Goal: Task Accomplishment & Management: Manage account settings

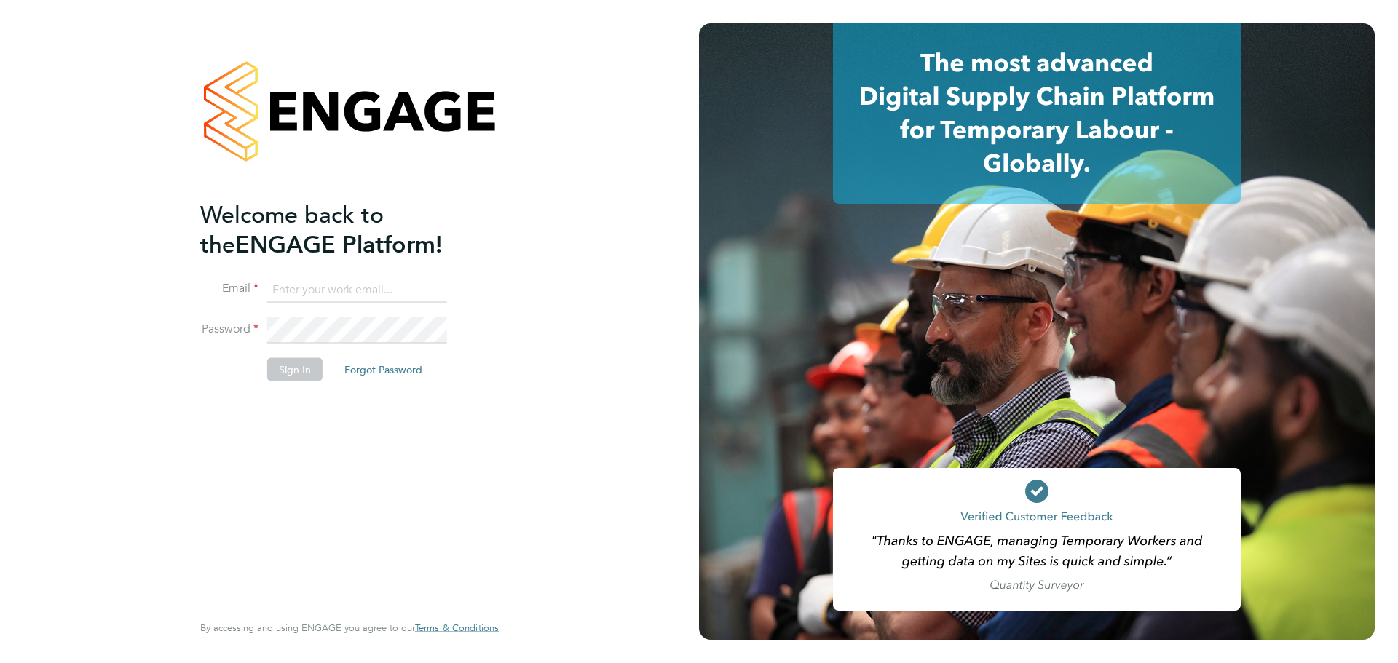
type input "[PERSON_NAME][EMAIL_ADDRESS][PERSON_NAME][DOMAIN_NAME]"
click at [288, 397] on div "Welcome back to the ENGAGE Platform! Email [PERSON_NAME][EMAIL_ADDRESS][PERSON_…" at bounding box center [342, 404] width 284 height 410
click at [294, 363] on button "Sign In" at bounding box center [294, 368] width 55 height 23
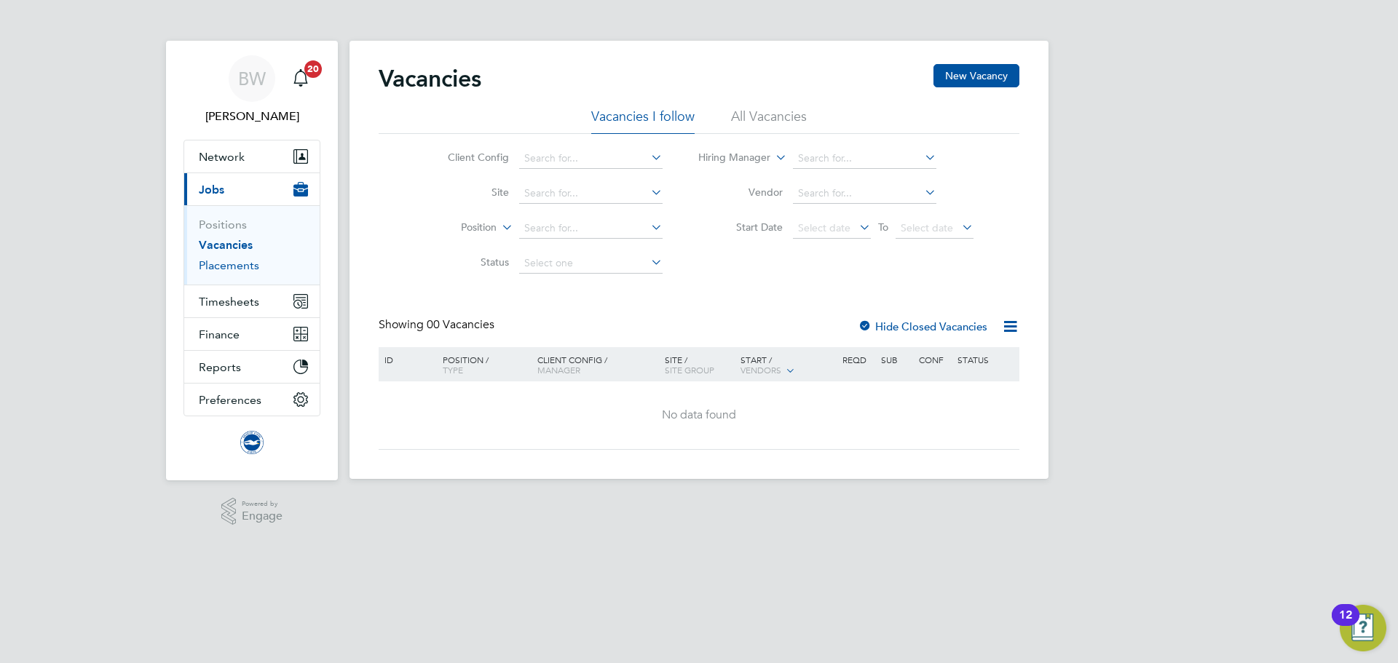
click at [233, 267] on link "Placements" at bounding box center [229, 265] width 60 height 14
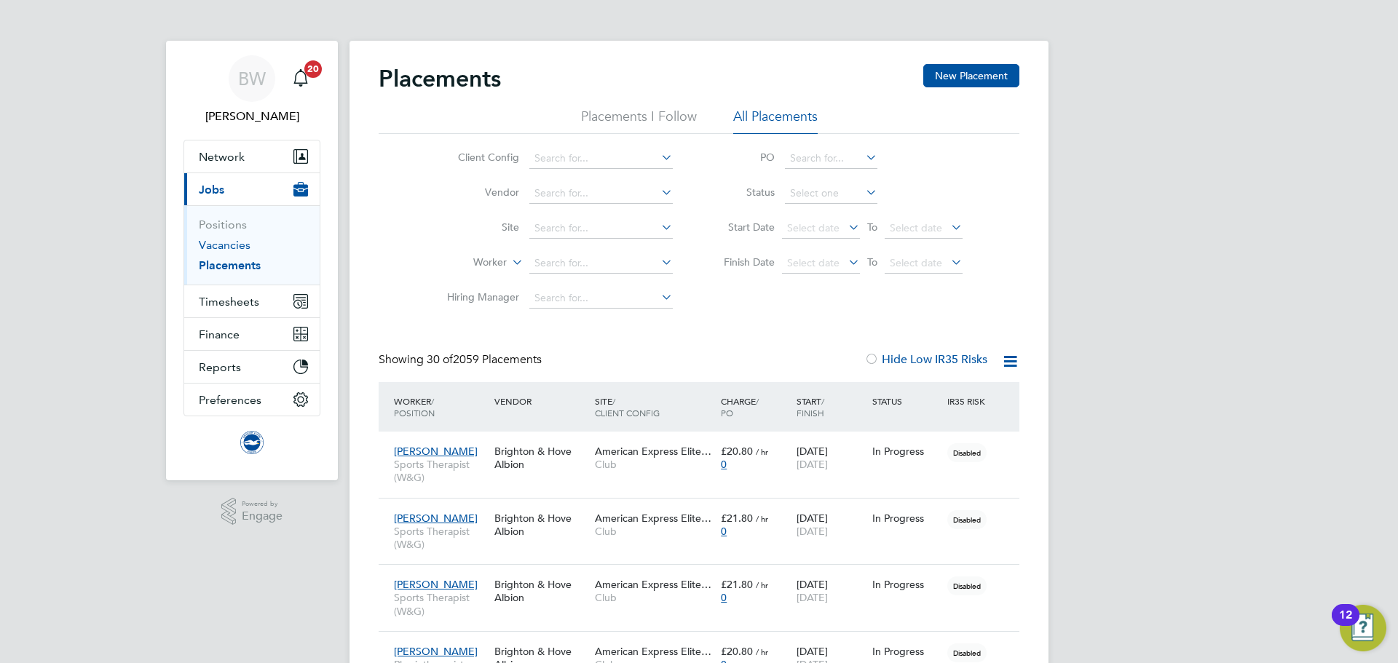
click at [232, 246] on link "Vacancies" at bounding box center [225, 245] width 52 height 14
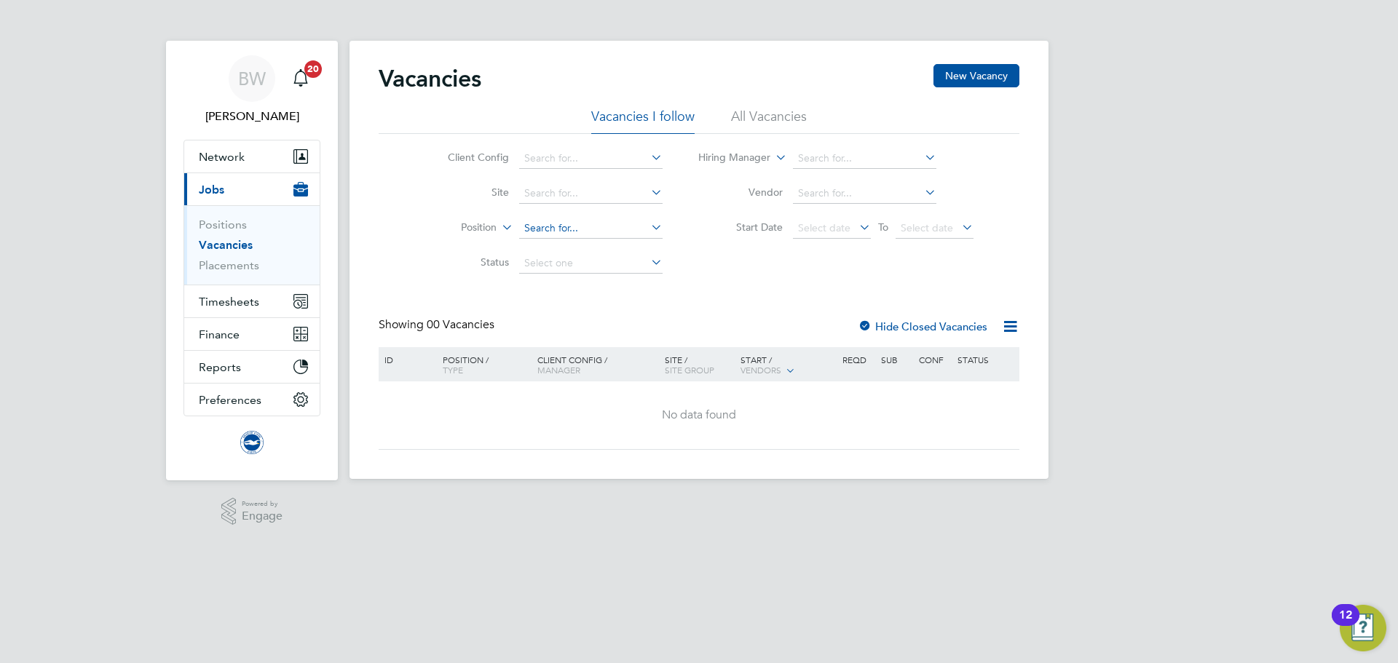
click at [571, 229] on input at bounding box center [590, 228] width 143 height 20
type input "progra"
click at [756, 122] on li "All Vacancies" at bounding box center [769, 121] width 76 height 26
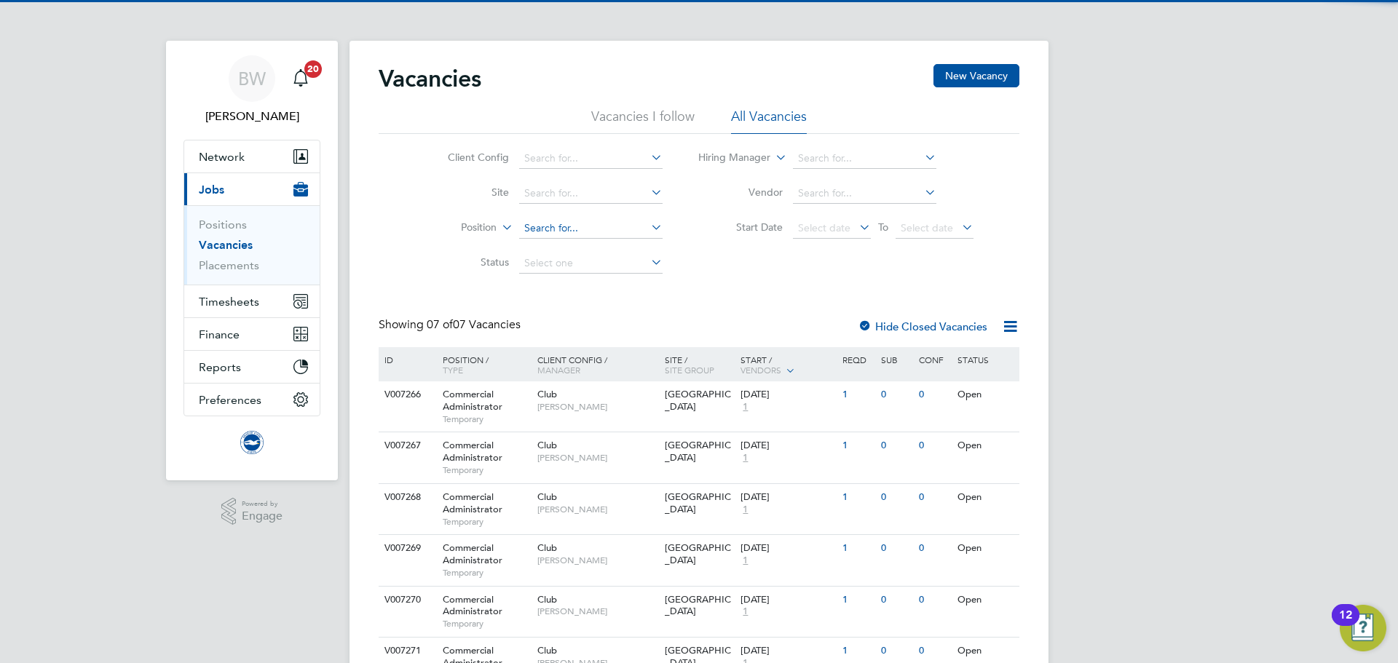
click at [591, 232] on input at bounding box center [590, 228] width 143 height 20
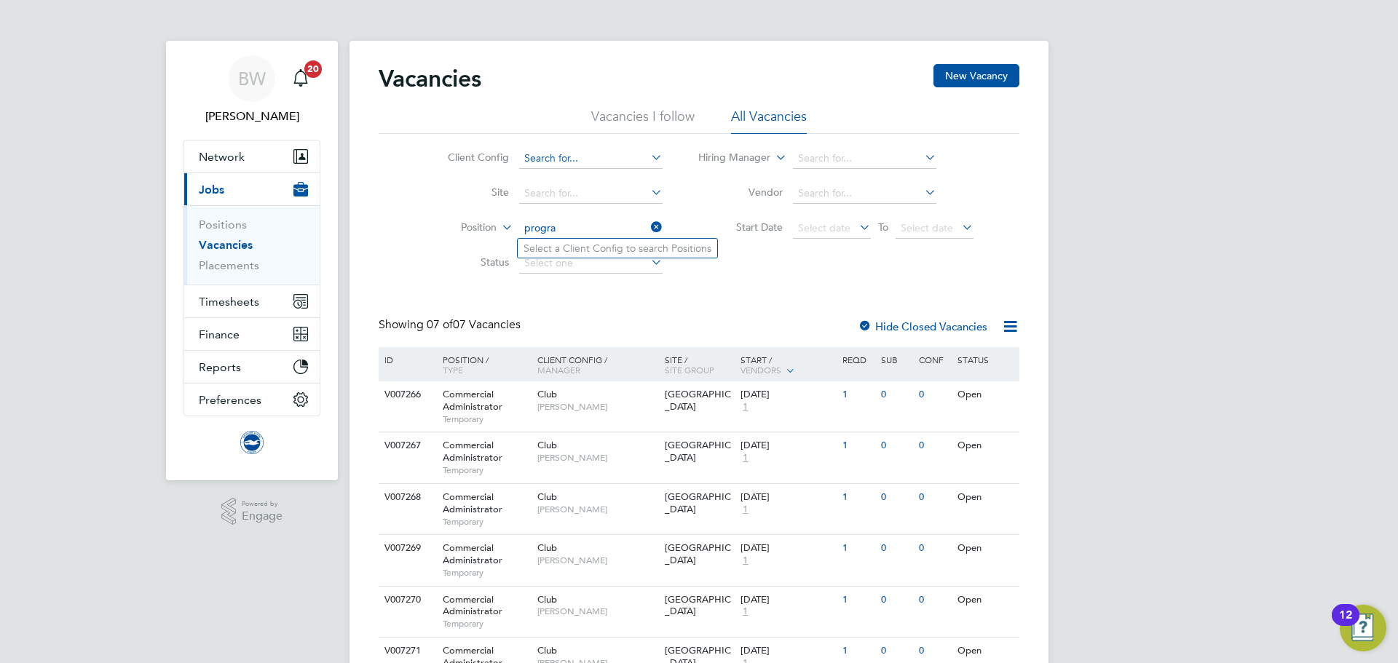
type input "progra"
click at [634, 167] on input at bounding box center [590, 159] width 143 height 20
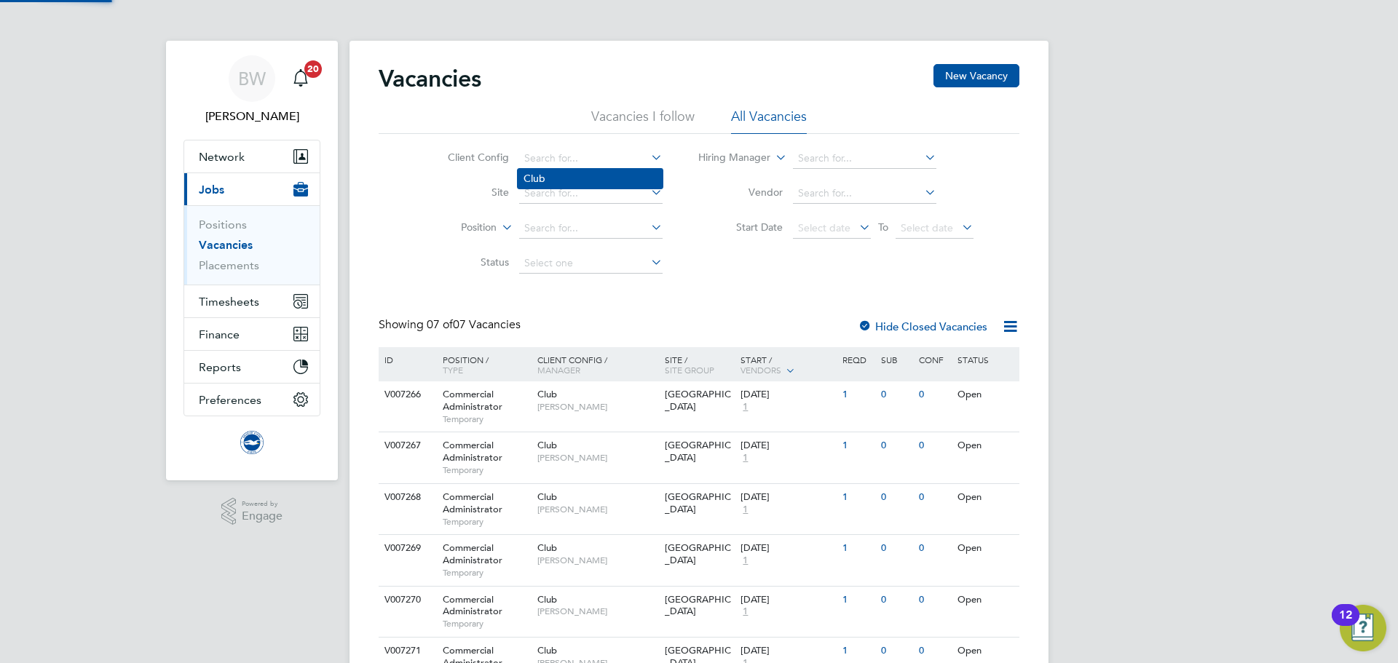
click at [593, 184] on li "Club" at bounding box center [590, 179] width 145 height 20
type input "Club"
click at [578, 222] on input at bounding box center [590, 228] width 143 height 20
click at [698, 264] on li "Matchday Program me Seller" at bounding box center [656, 268] width 277 height 20
type input "Matchday Programme Seller"
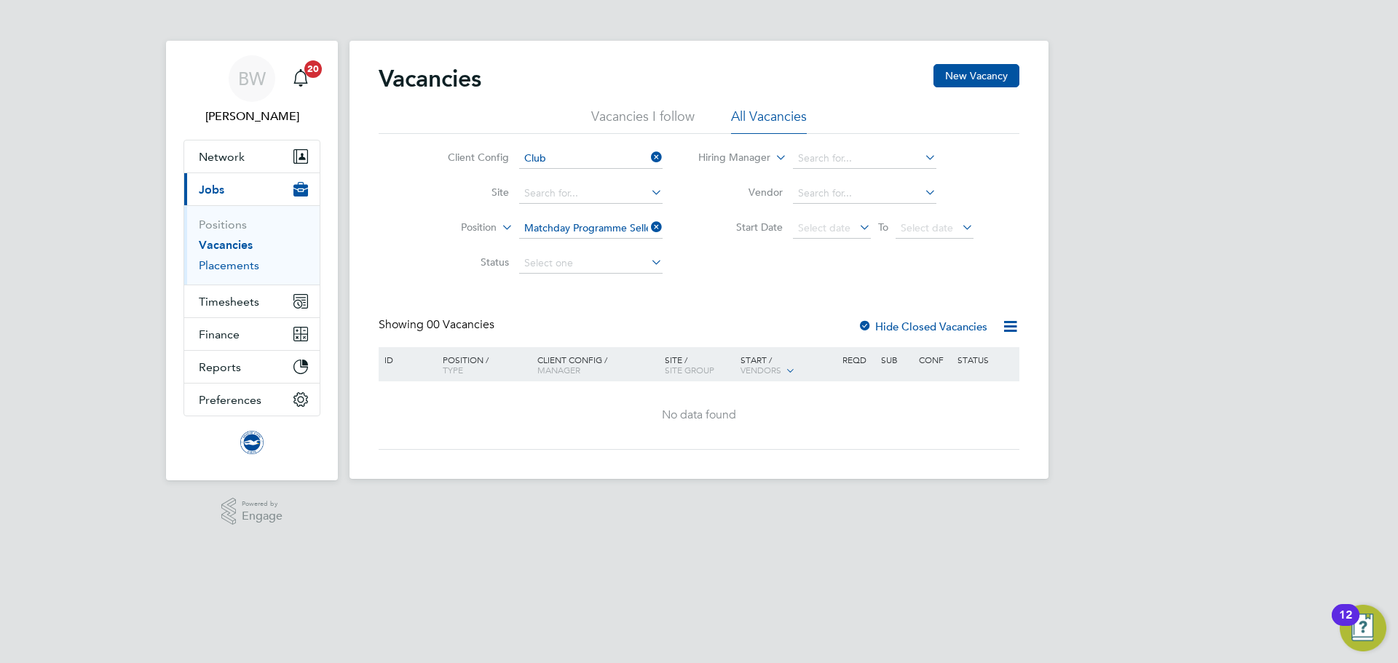
click at [253, 266] on link "Placements" at bounding box center [229, 265] width 60 height 14
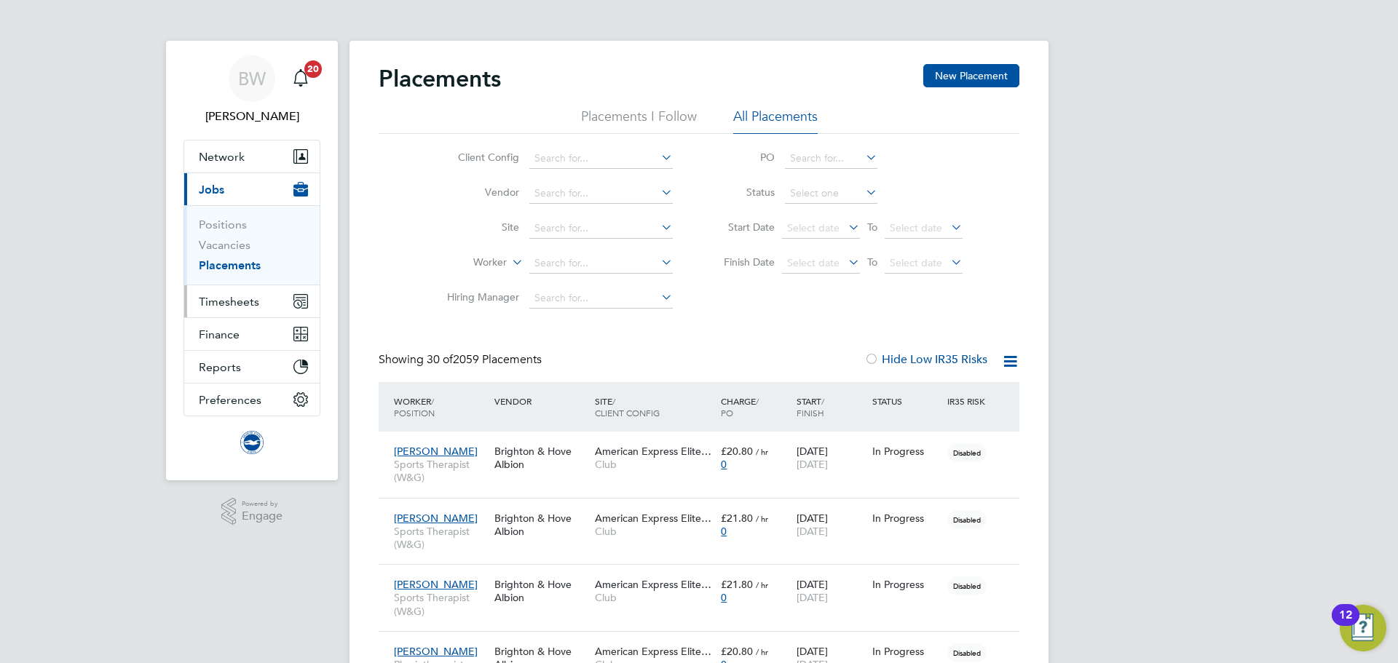
click at [237, 306] on span "Timesheets" at bounding box center [229, 302] width 60 height 14
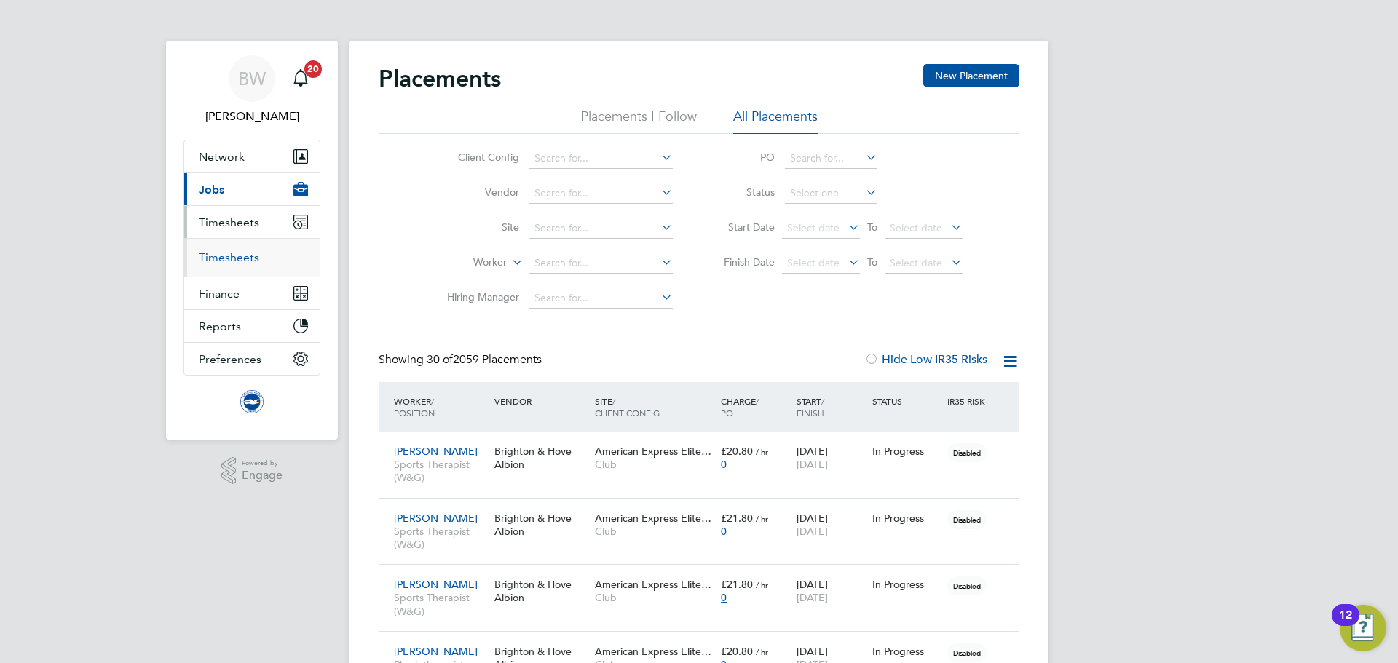
click at [236, 258] on link "Timesheets" at bounding box center [229, 257] width 60 height 14
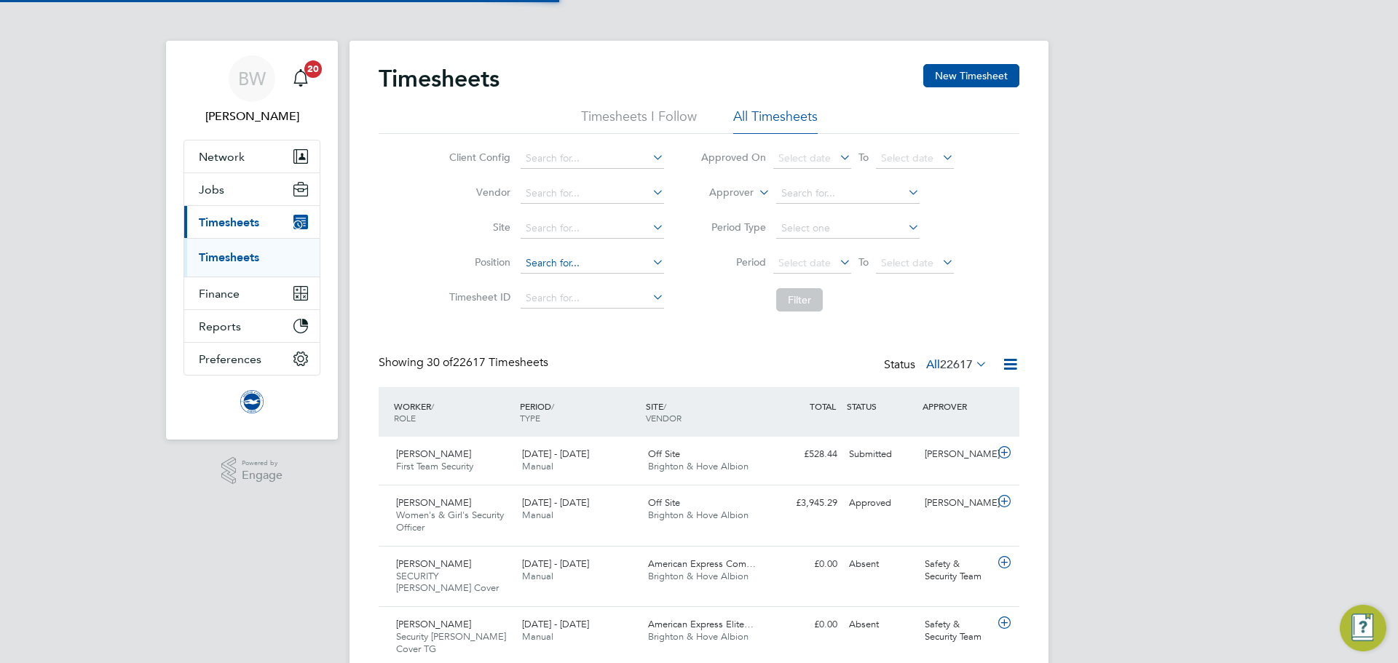
click at [558, 258] on input at bounding box center [592, 263] width 143 height 20
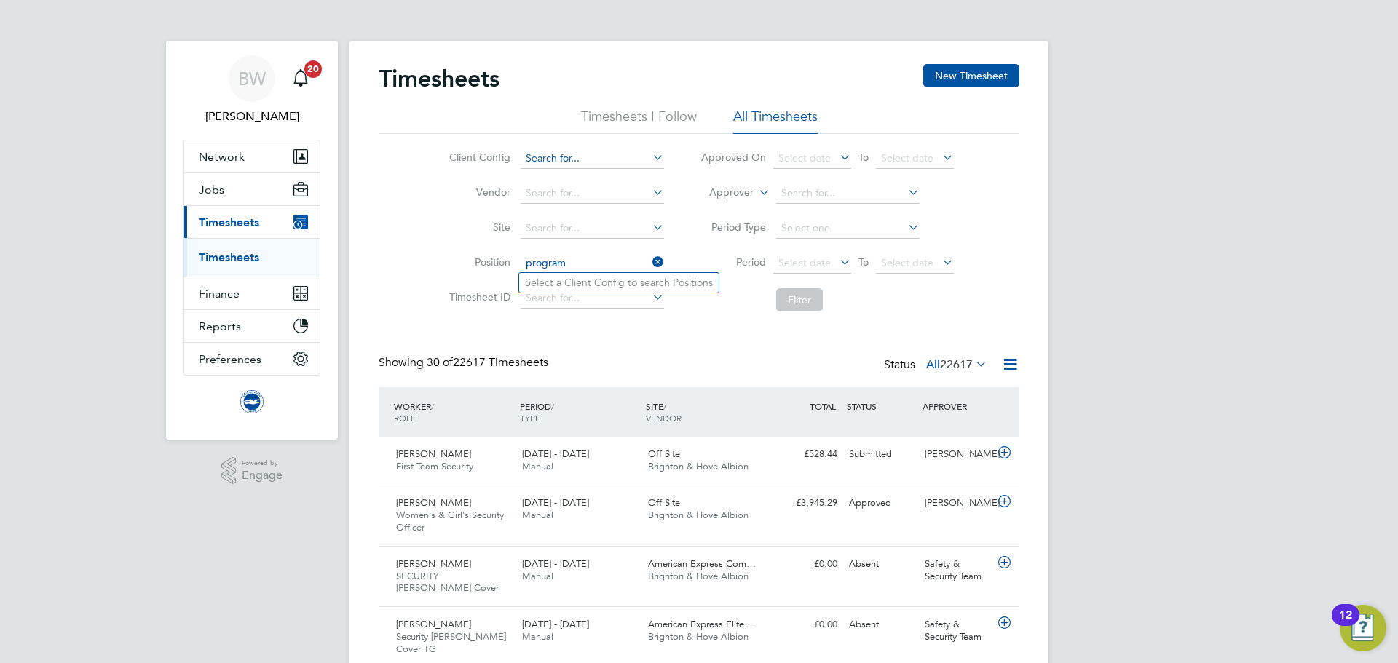
type input "program"
click at [593, 166] on input at bounding box center [592, 159] width 143 height 20
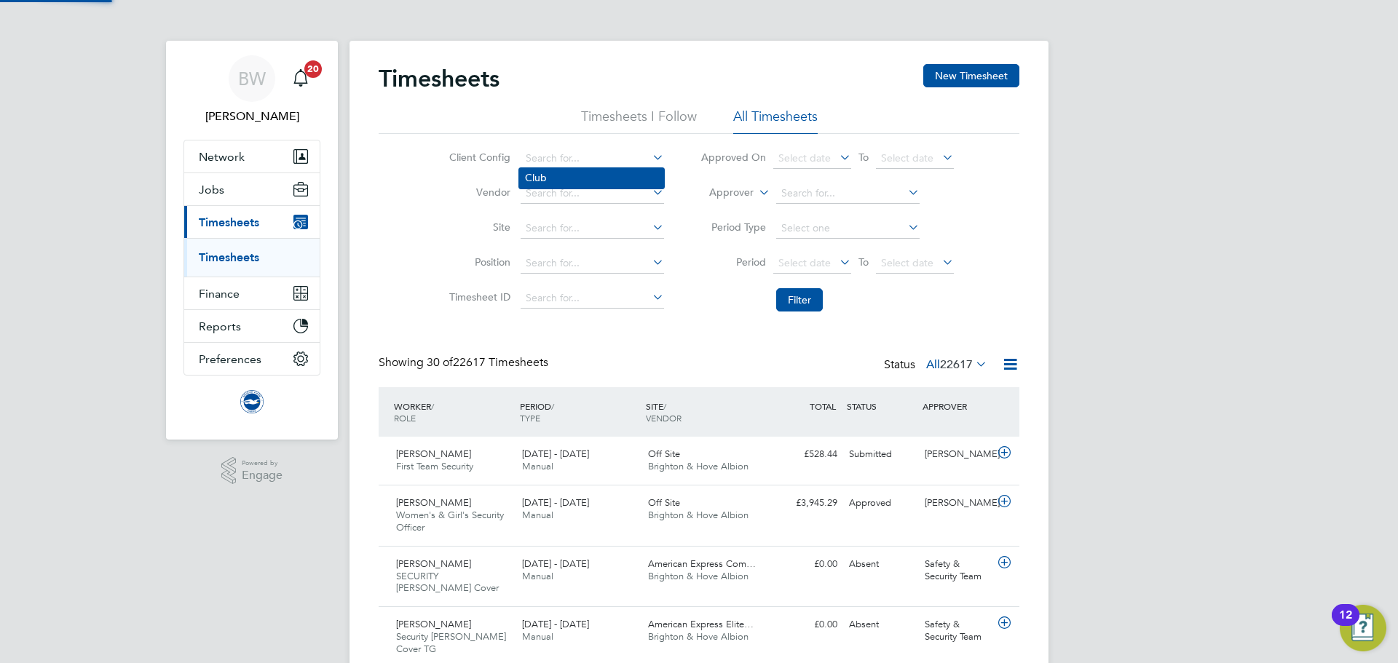
click at [577, 178] on li "Club" at bounding box center [591, 178] width 145 height 20
type input "Club"
click at [550, 265] on input at bounding box center [592, 263] width 143 height 20
click at [633, 303] on li "Matchday Program me Seller" at bounding box center [657, 303] width 277 height 20
type input "Matchday Programme Seller"
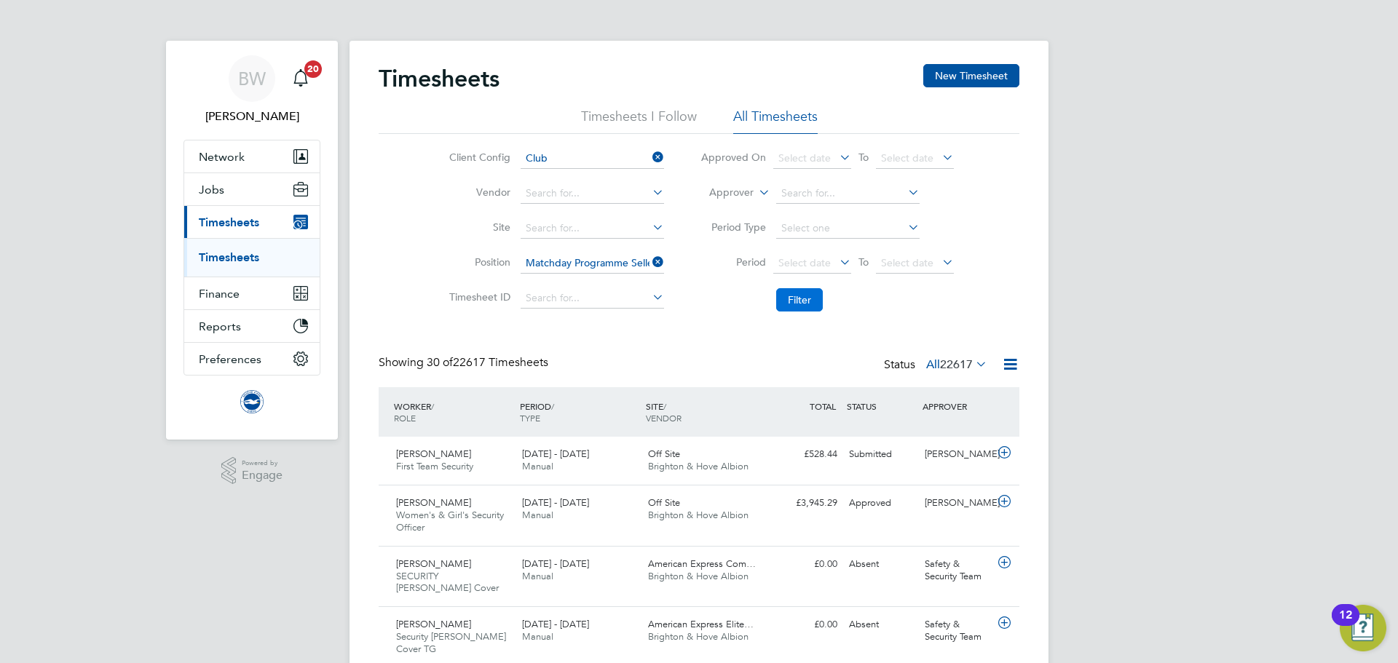
click at [797, 306] on button "Filter" at bounding box center [799, 299] width 47 height 23
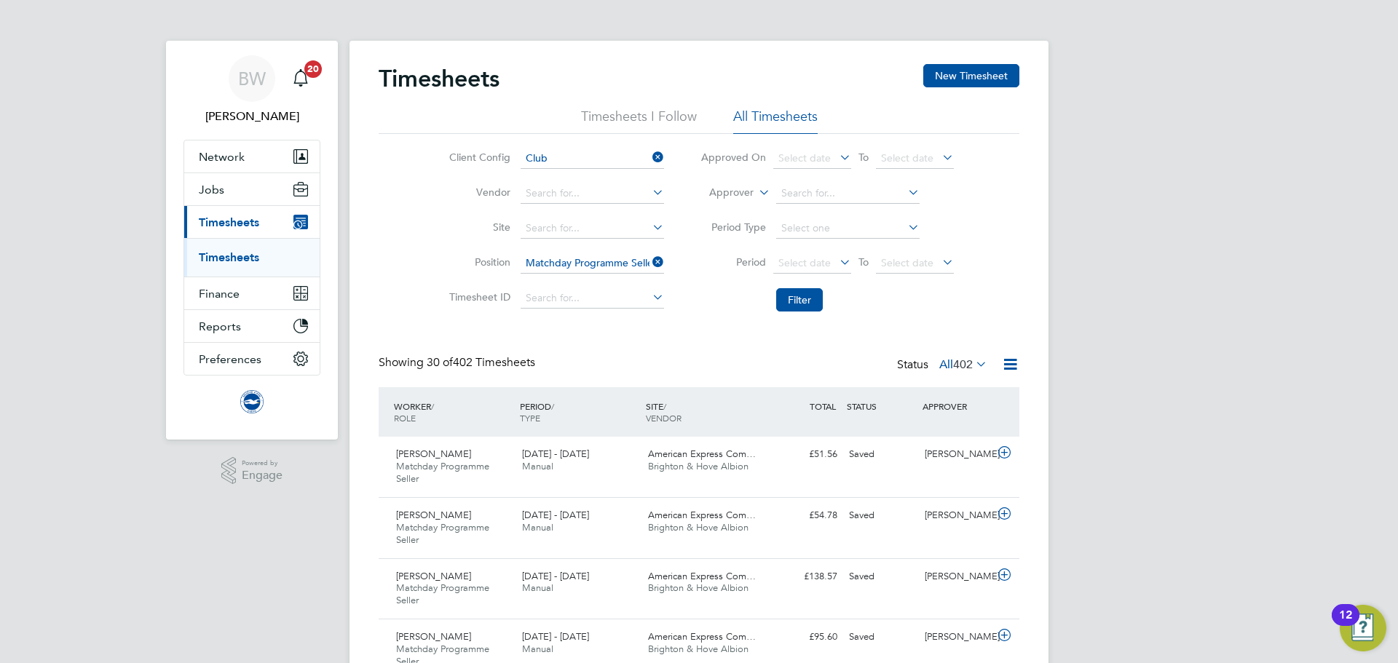
click at [649, 262] on icon at bounding box center [649, 262] width 0 height 20
click at [593, 264] on input at bounding box center [592, 263] width 143 height 20
click at [662, 304] on li "Matchday Hosp itality Restaurant Manager" at bounding box center [622, 303] width 207 height 20
type input "Matchday Hospitality Restaurant Manager"
click at [820, 304] on button "Filter" at bounding box center [799, 299] width 47 height 23
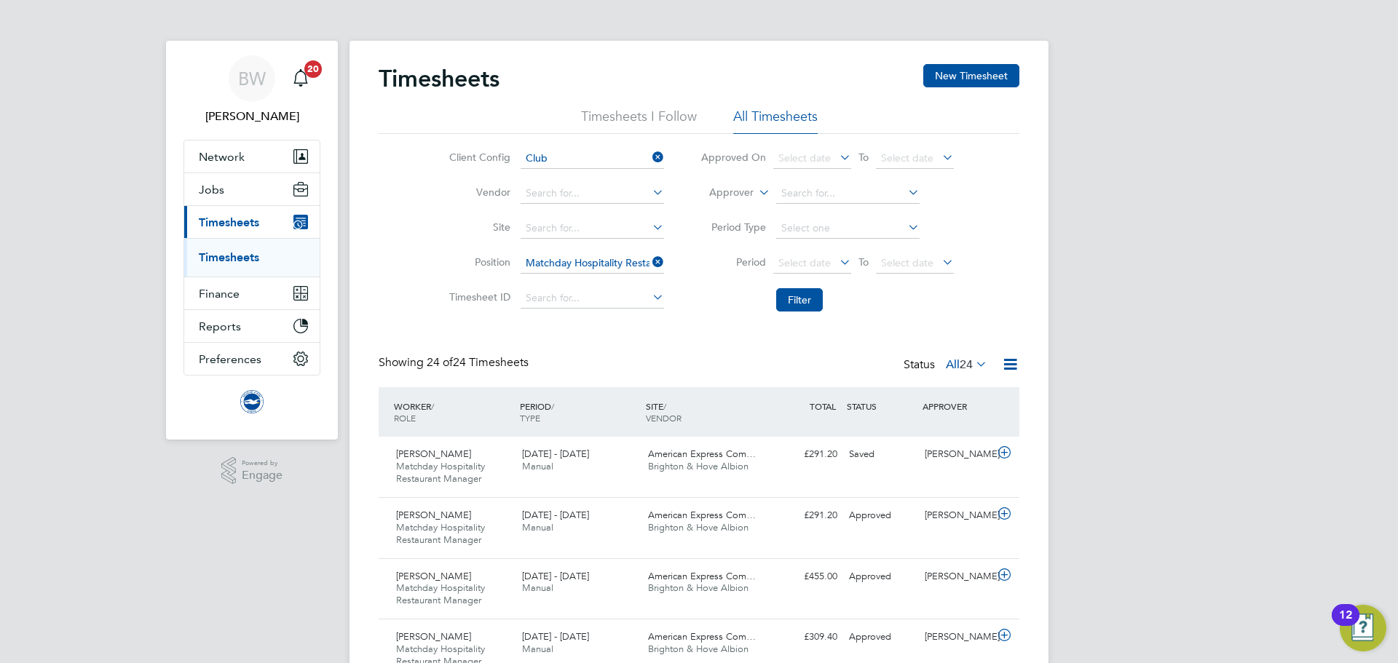
drag, startPoint x: 654, startPoint y: 260, endPoint x: 600, endPoint y: 273, distance: 55.4
click at [649, 260] on icon at bounding box center [649, 262] width 0 height 20
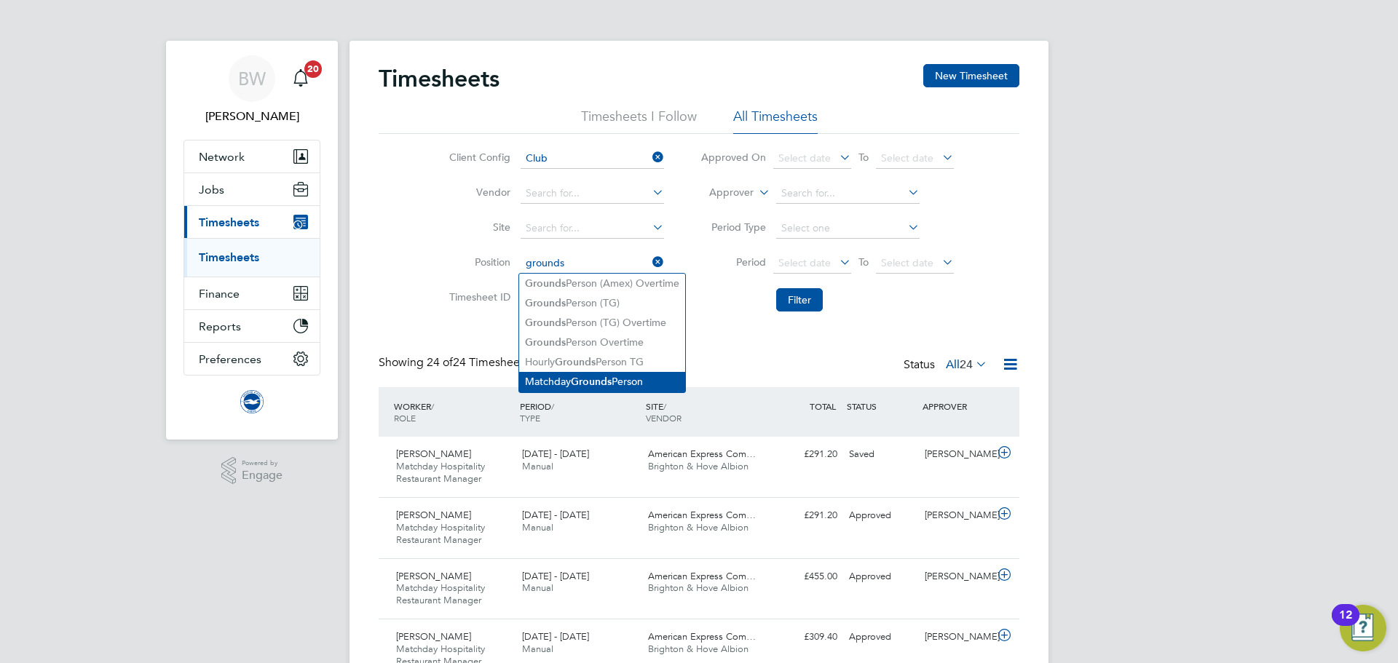
click at [625, 376] on li "Matchday Grounds Person" at bounding box center [602, 382] width 166 height 20
type input "Matchday Grounds Person"
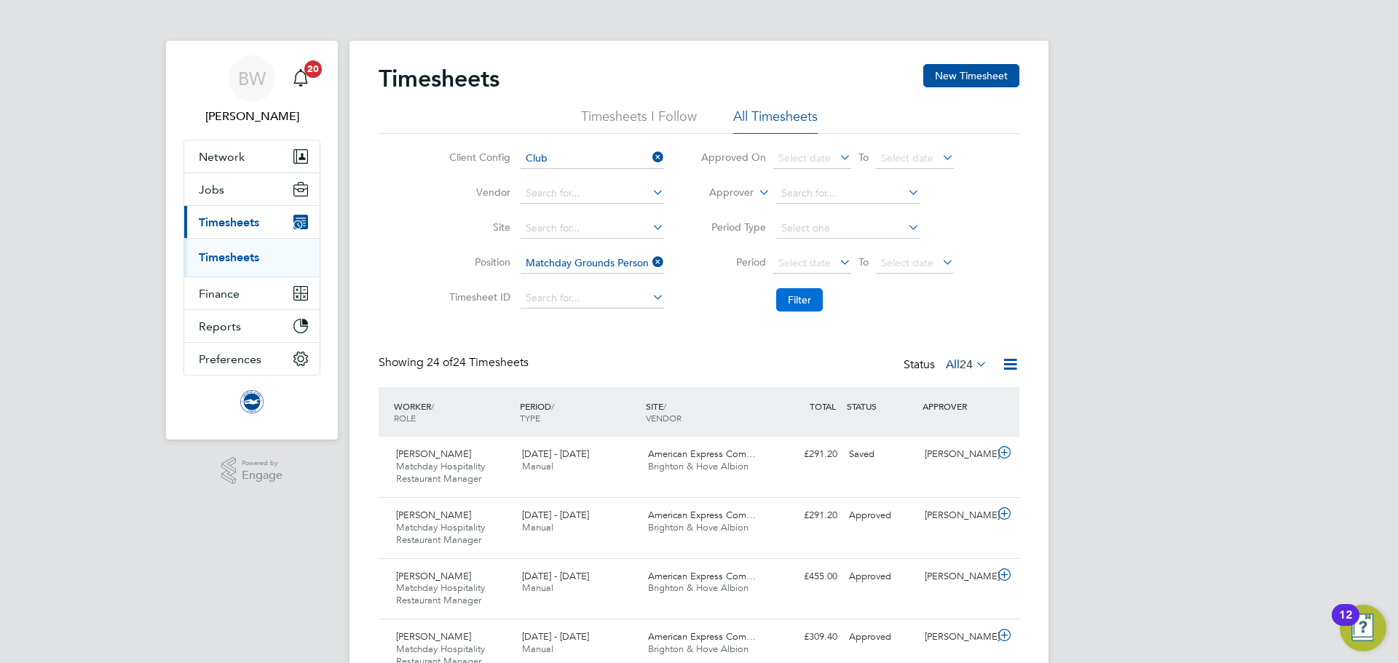
click at [818, 303] on button "Filter" at bounding box center [799, 299] width 47 height 23
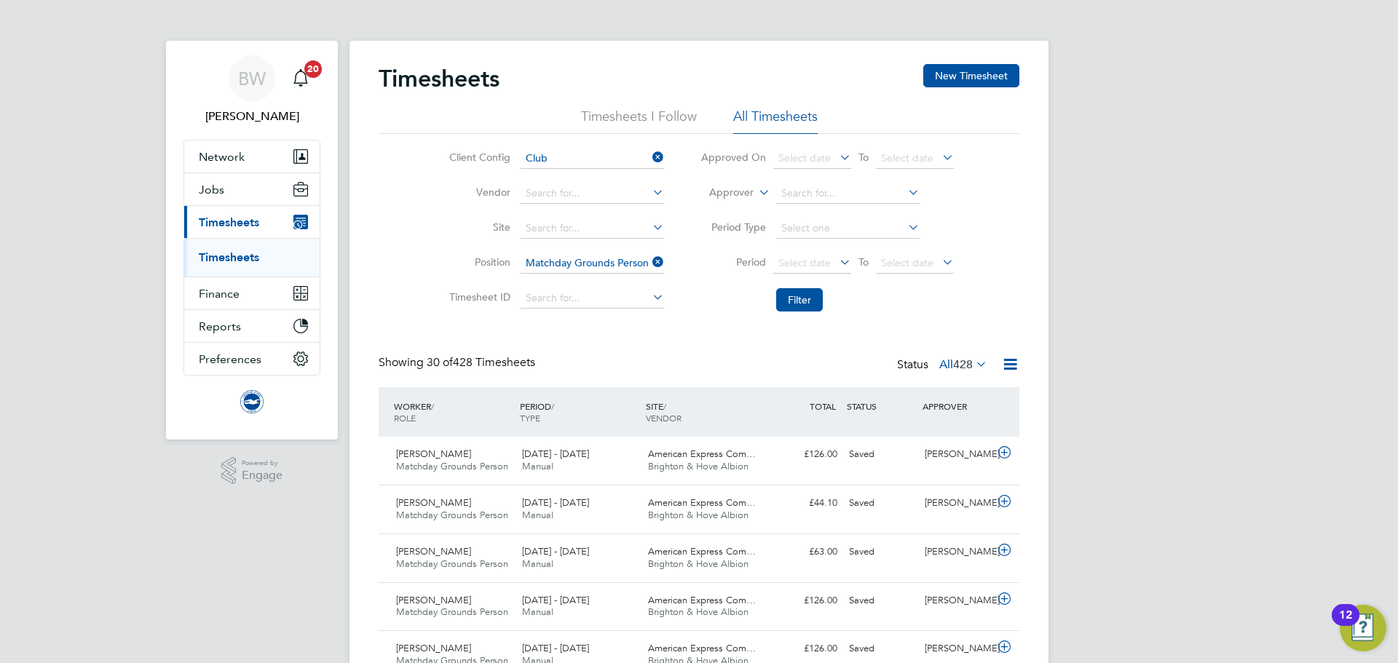
drag, startPoint x: 657, startPoint y: 261, endPoint x: 617, endPoint y: 264, distance: 40.9
click at [649, 261] on icon at bounding box center [649, 262] width 0 height 20
click at [590, 266] on input at bounding box center [592, 263] width 143 height 20
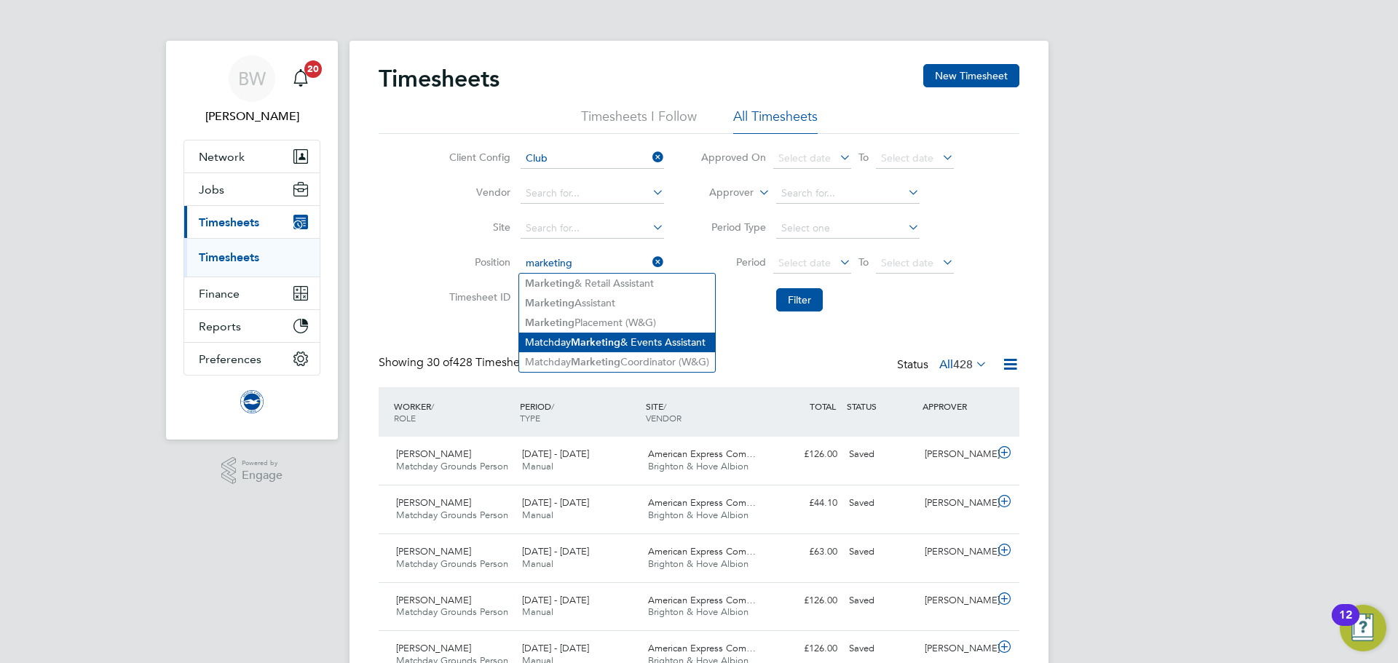
click at [696, 339] on li "Matchday Marketing & Events Assistant" at bounding box center [617, 343] width 196 height 20
type input "Matchday Marketing & Events Assistant"
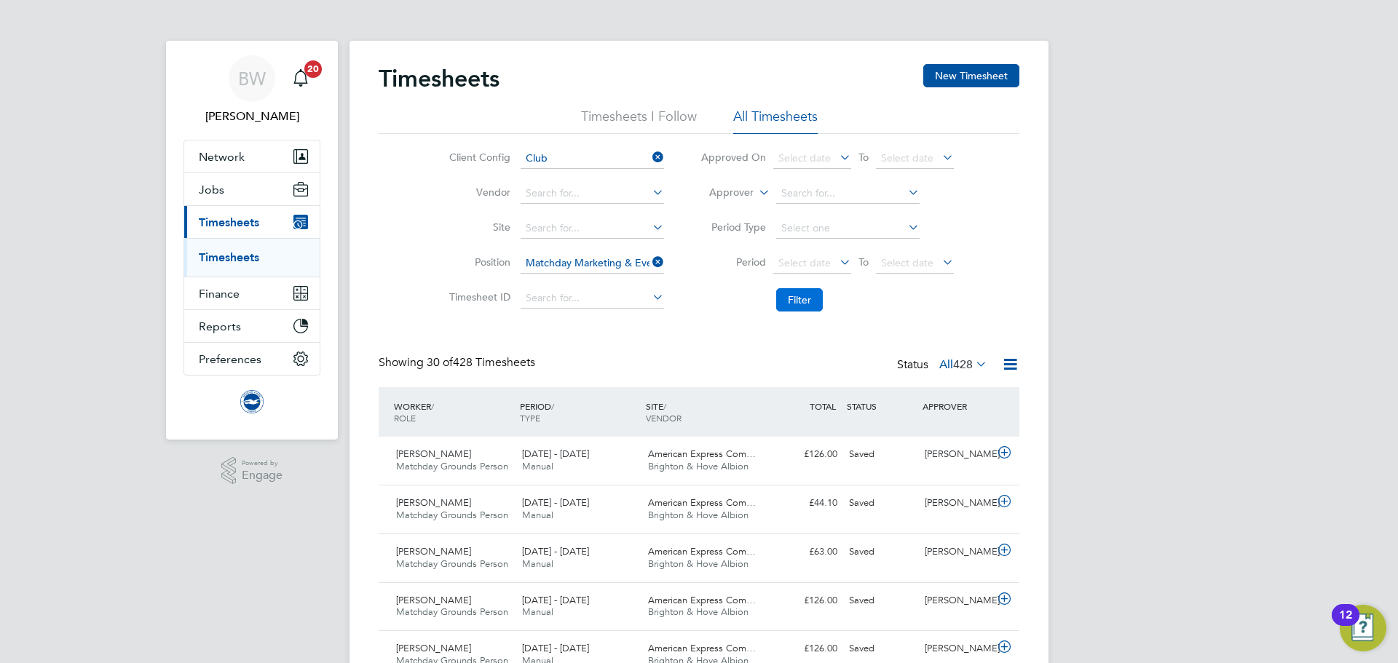
click at [798, 295] on button "Filter" at bounding box center [799, 299] width 47 height 23
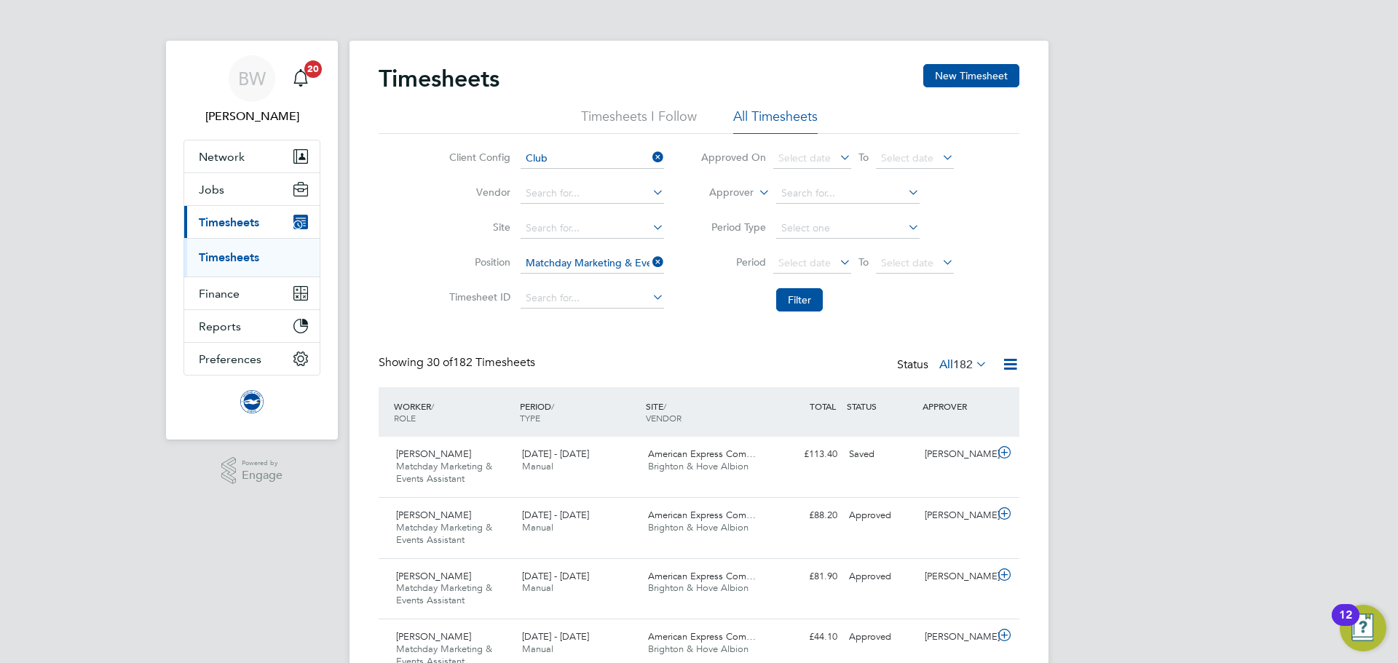
drag, startPoint x: 661, startPoint y: 259, endPoint x: 622, endPoint y: 261, distance: 39.4
click at [649, 259] on icon at bounding box center [649, 262] width 0 height 20
click at [622, 261] on input at bounding box center [592, 263] width 143 height 20
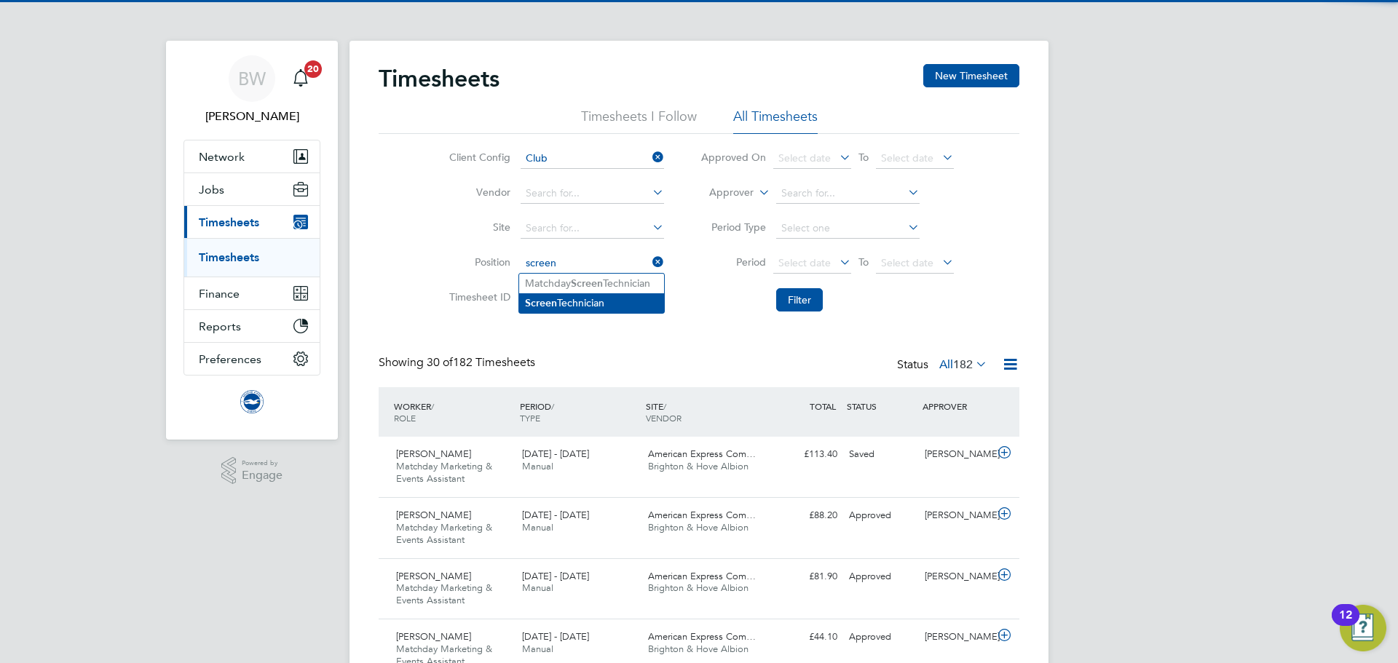
click at [619, 301] on li "Screen Technician" at bounding box center [591, 303] width 145 height 20
type input "Screen Technician"
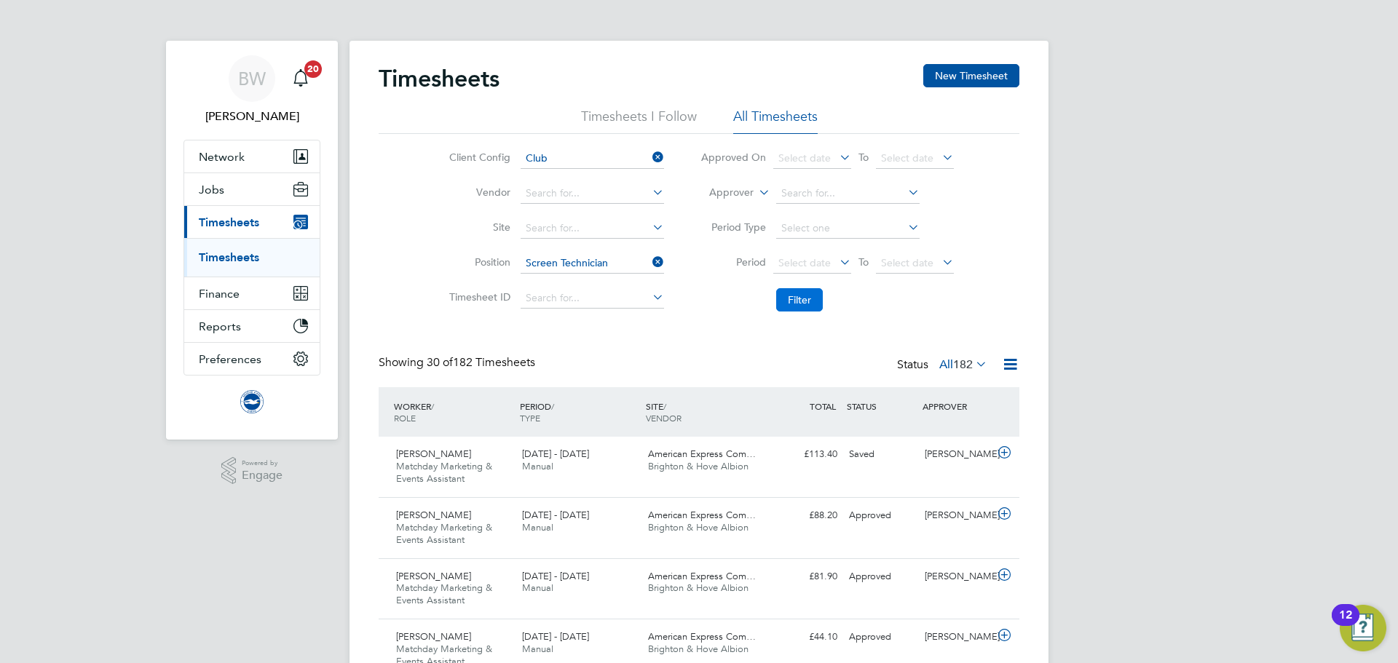
click at [802, 300] on button "Filter" at bounding box center [799, 299] width 47 height 23
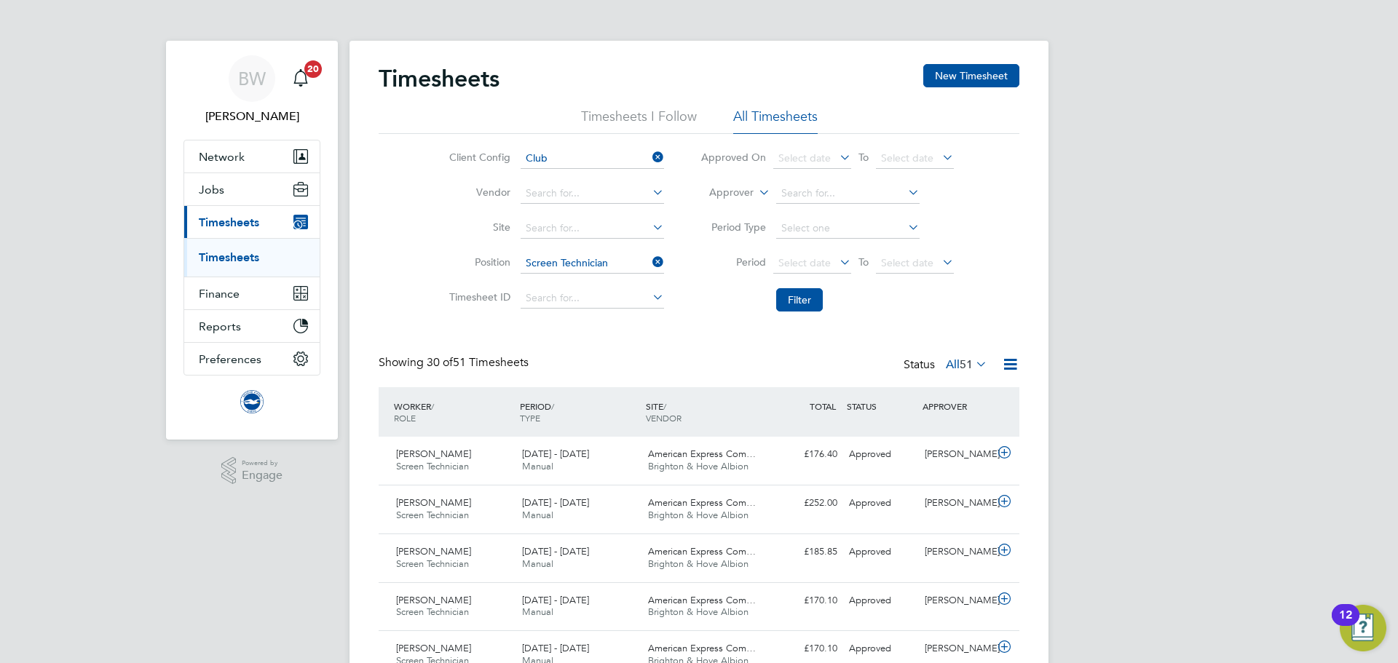
click at [960, 363] on span "51" at bounding box center [966, 364] width 13 height 15
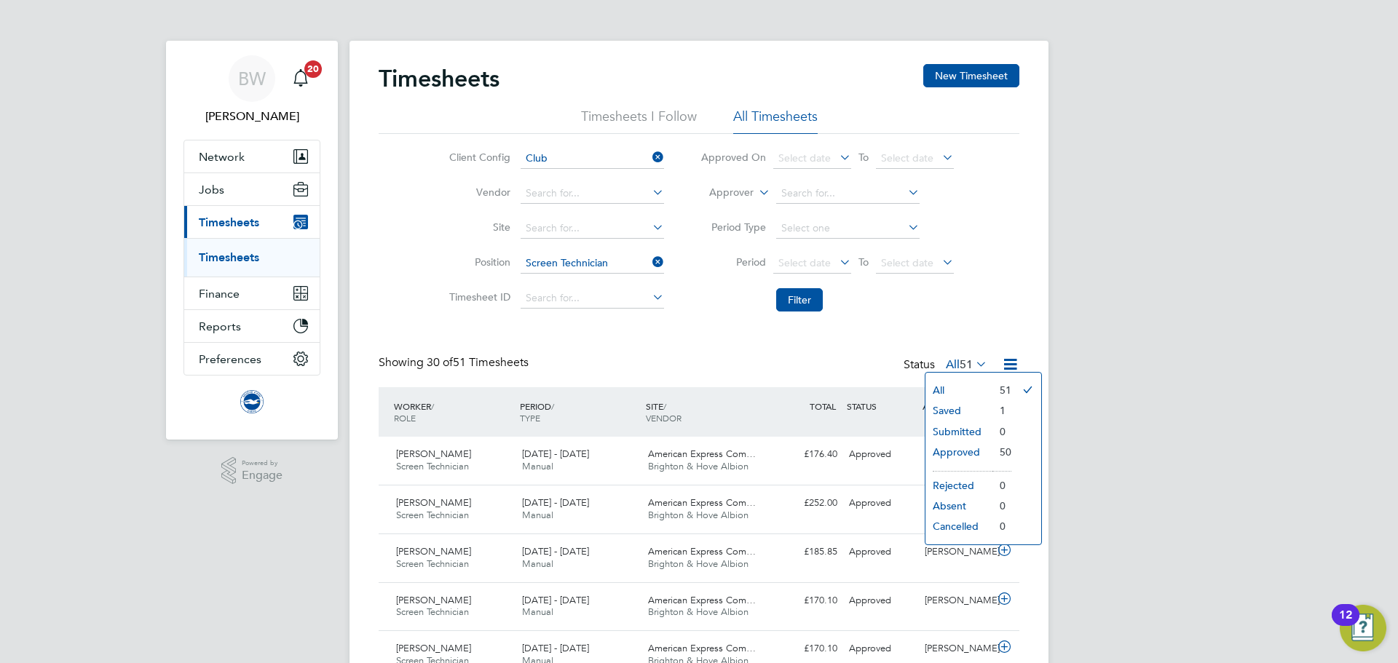
click at [972, 408] on li "Saved" at bounding box center [958, 410] width 67 height 20
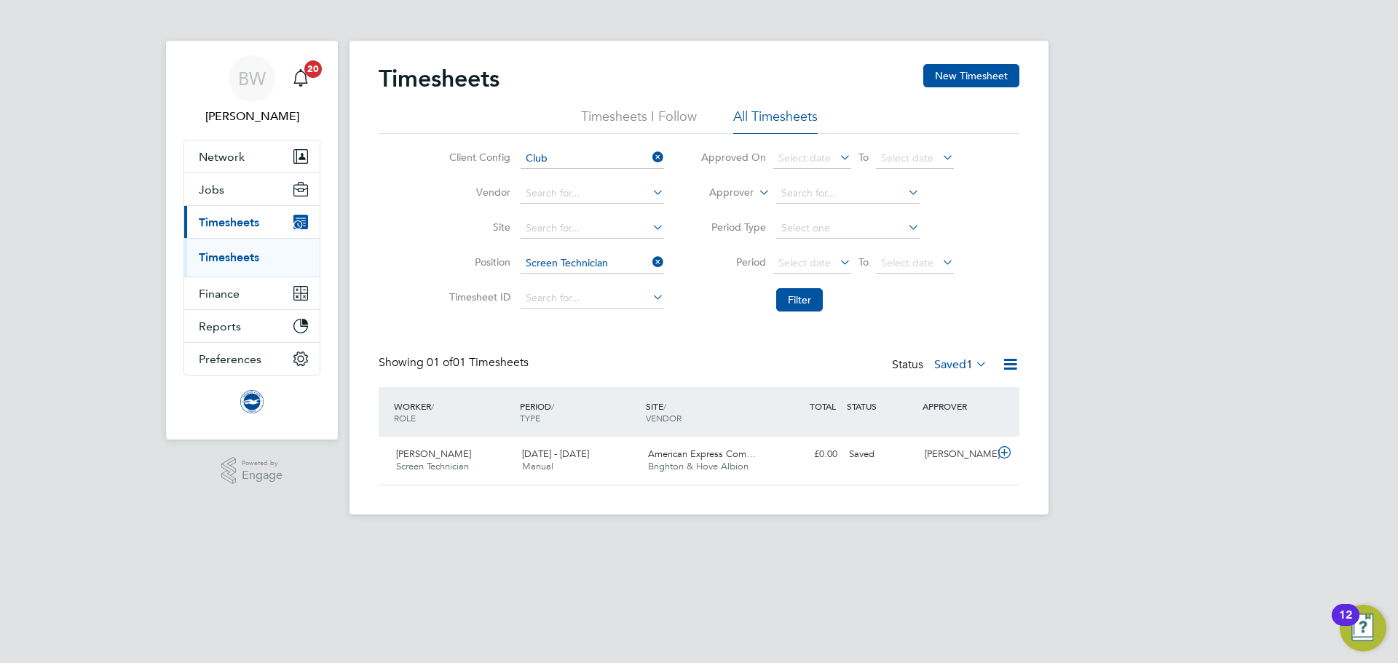
click at [957, 357] on label "Saved 1" at bounding box center [960, 364] width 53 height 15
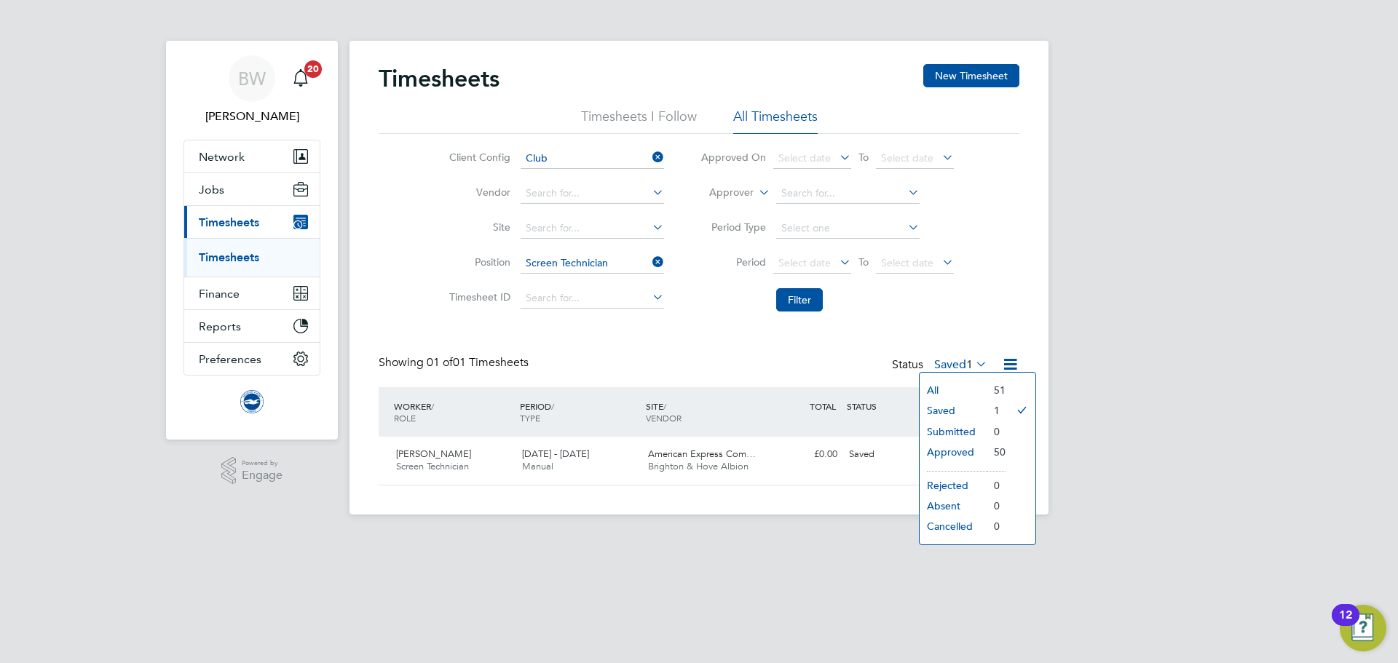
click at [960, 385] on li "All" at bounding box center [952, 390] width 67 height 20
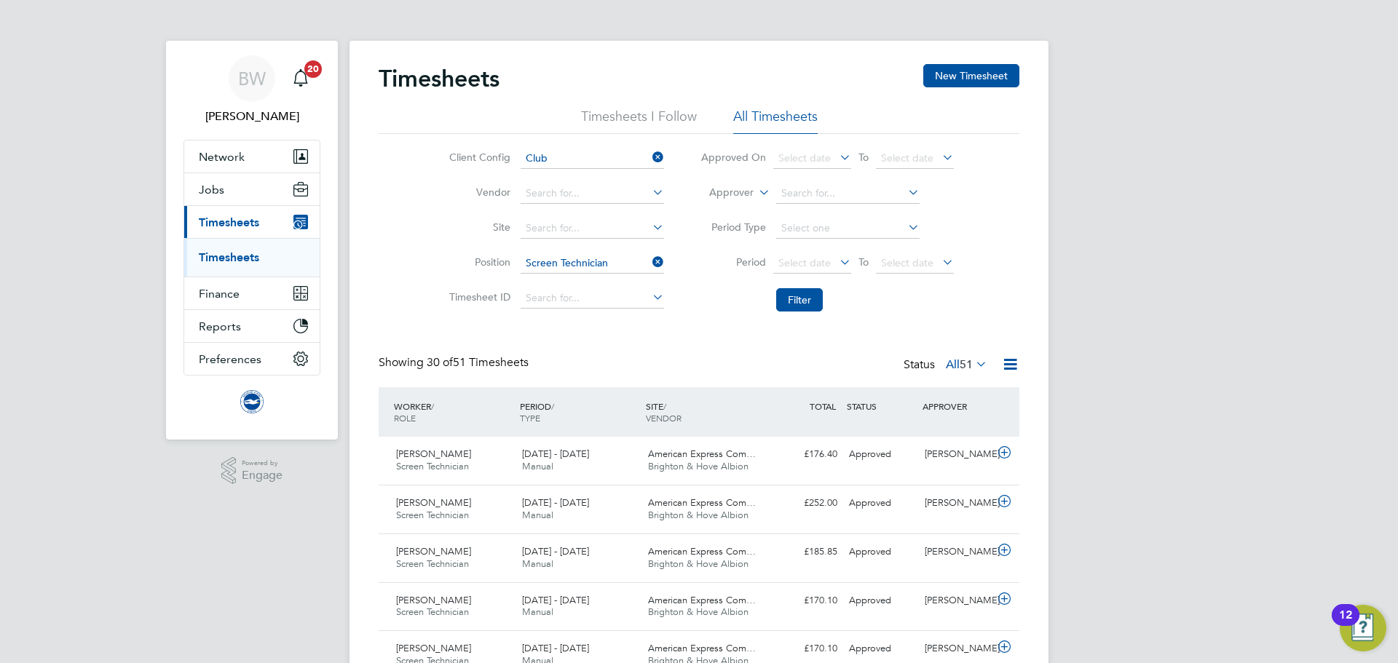
drag, startPoint x: 659, startPoint y: 261, endPoint x: 628, endPoint y: 261, distance: 30.6
click at [649, 261] on icon at bounding box center [649, 262] width 0 height 20
click at [621, 261] on input at bounding box center [592, 263] width 143 height 20
click at [660, 301] on li "Matchday Ph otographic Technician" at bounding box center [607, 303] width 176 height 20
type input "Matchday Photographic Technician"
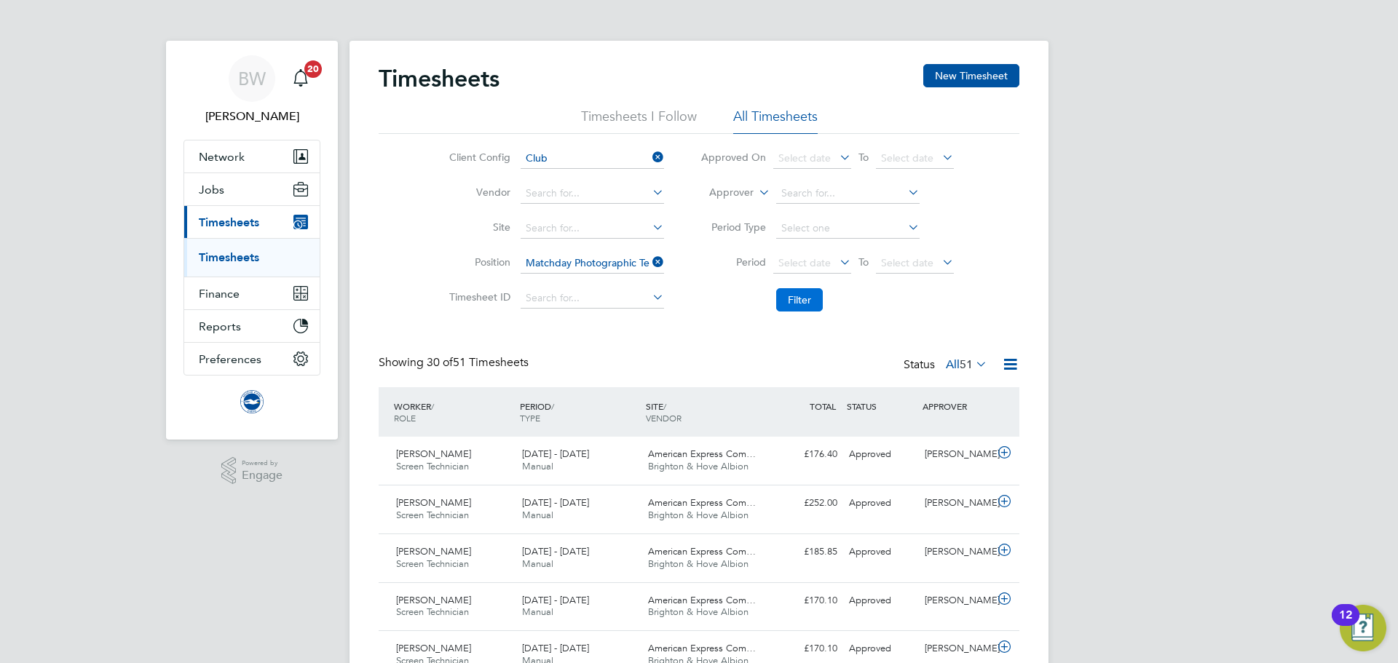
click at [798, 303] on button "Filter" at bounding box center [799, 299] width 47 height 23
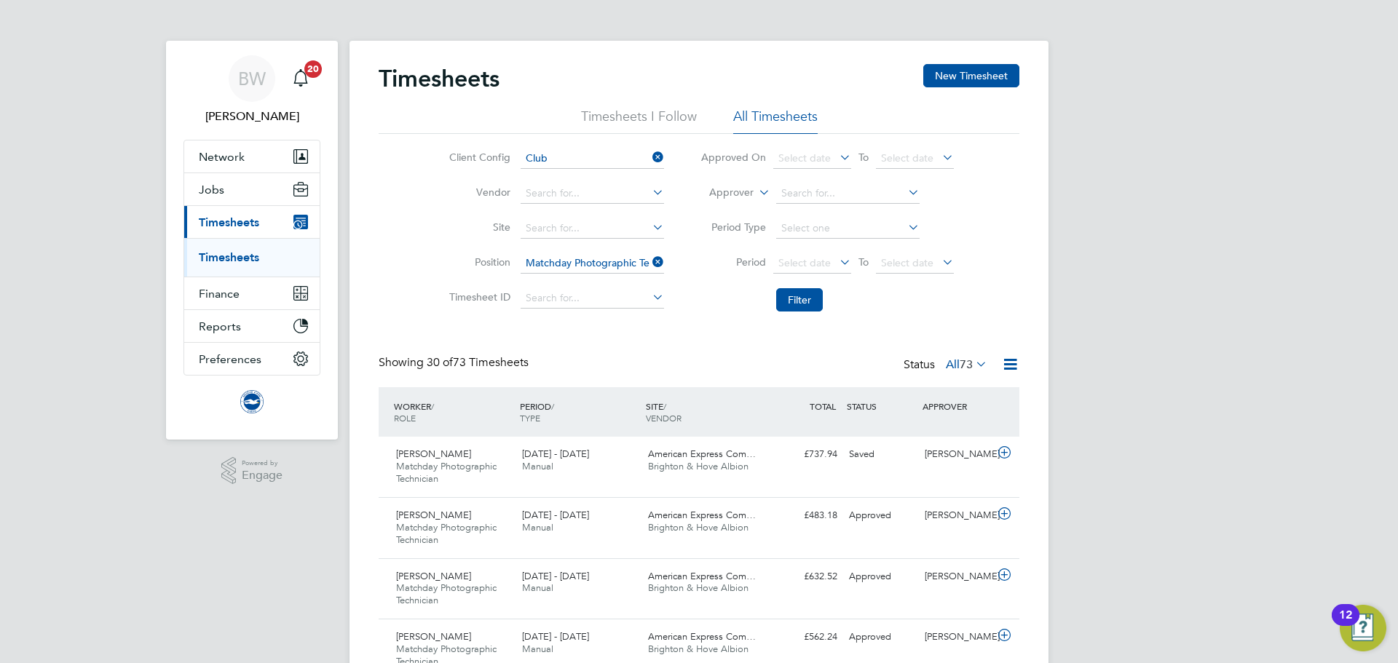
drag, startPoint x: 657, startPoint y: 262, endPoint x: 597, endPoint y: 267, distance: 59.9
click at [649, 262] on icon at bounding box center [649, 262] width 0 height 20
click at [596, 258] on input at bounding box center [592, 263] width 143 height 20
click at [626, 281] on li "Matchday PA Operator" at bounding box center [620, 284] width 202 height 20
type input "Matchday PA Operator"
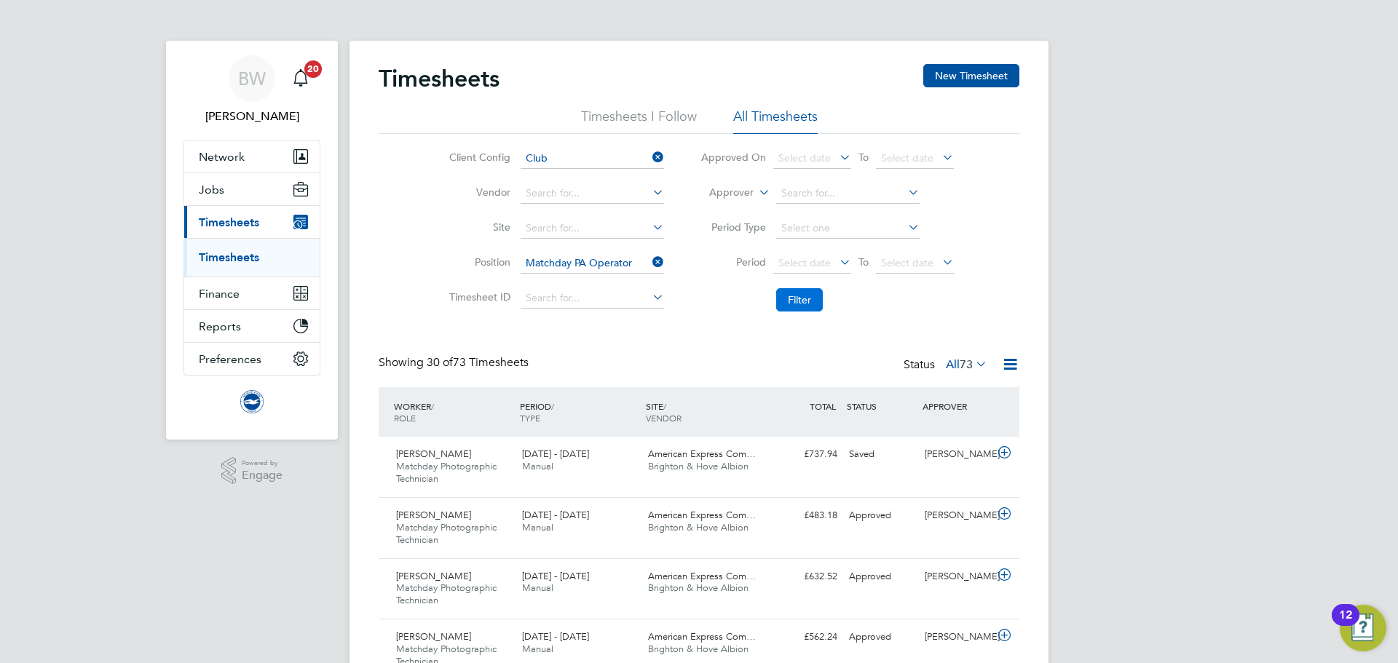
click at [818, 304] on button "Filter" at bounding box center [799, 299] width 47 height 23
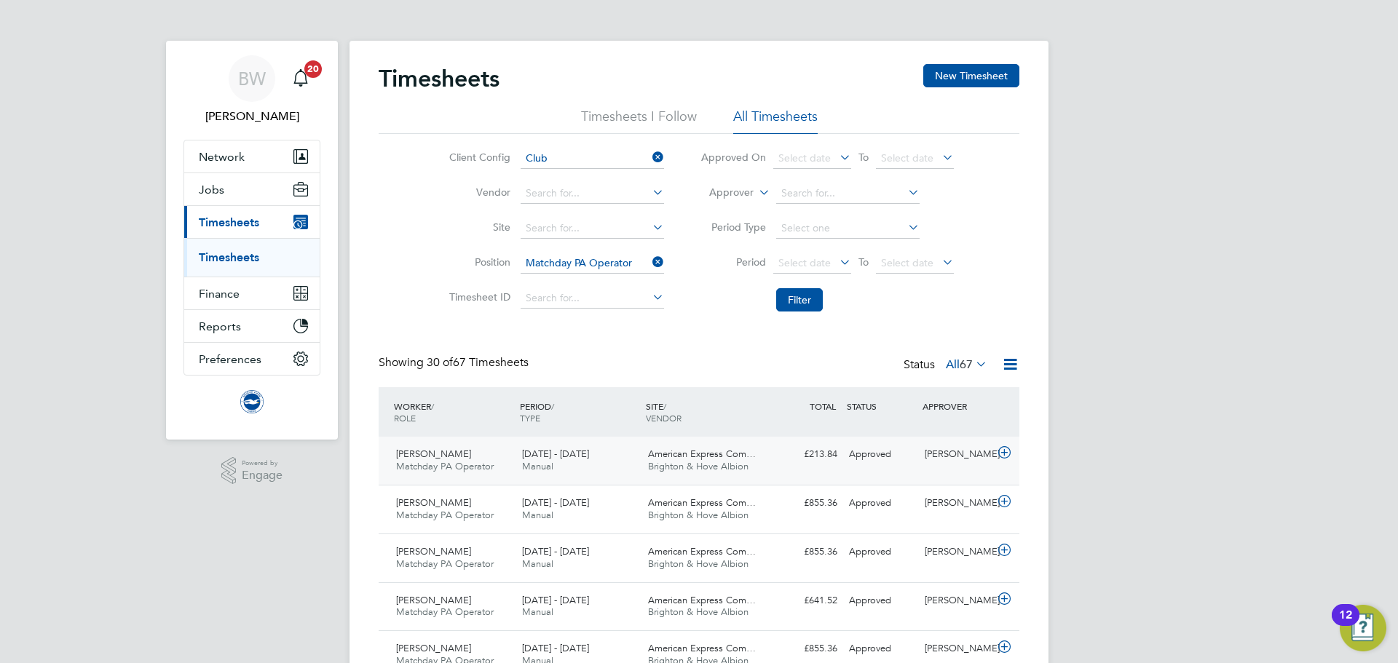
click at [783, 462] on div "£213.84 Approved" at bounding box center [805, 455] width 76 height 24
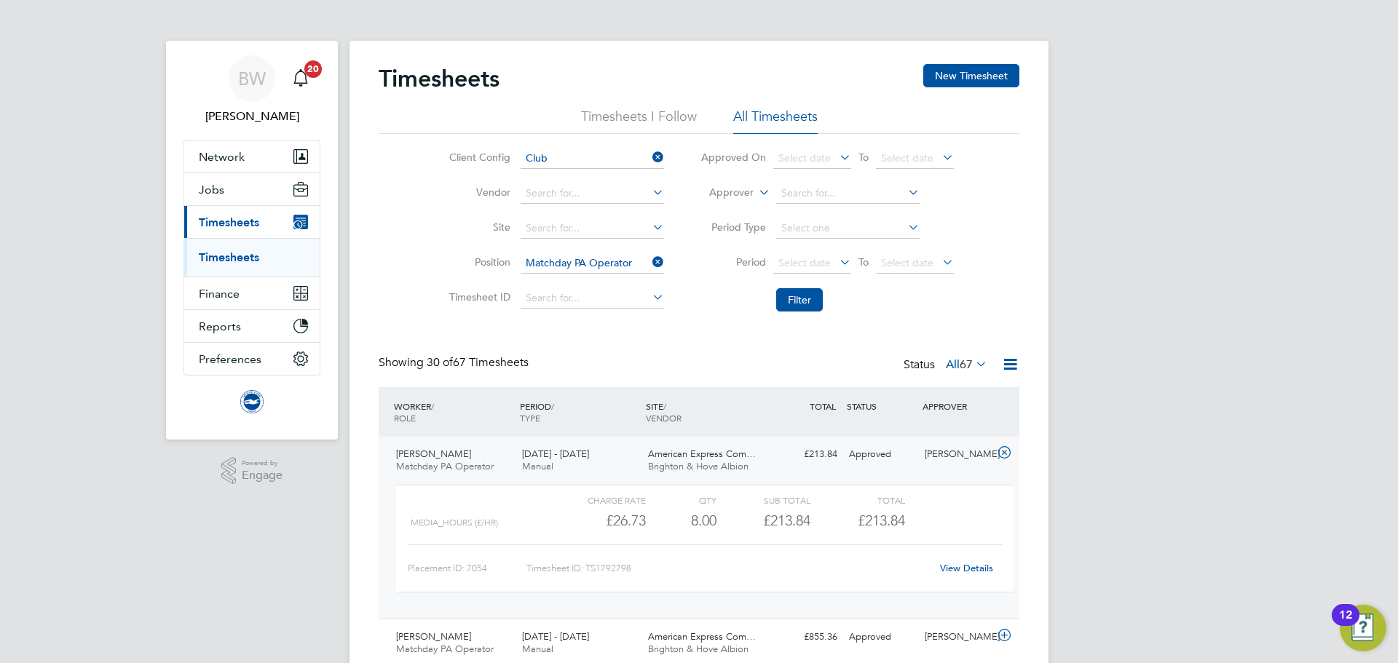
click at [963, 567] on link "View Details" at bounding box center [966, 568] width 53 height 12
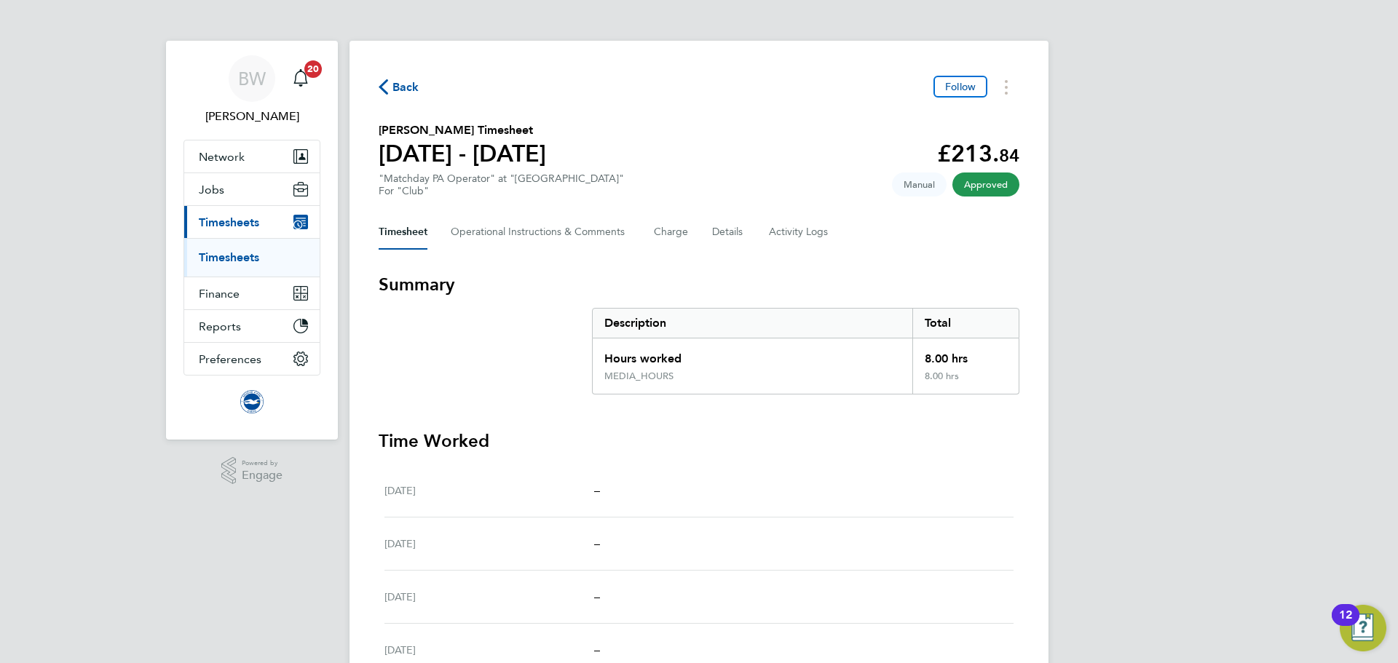
click at [407, 86] on span "Back" at bounding box center [405, 87] width 27 height 17
